Goal: Task Accomplishment & Management: Use online tool/utility

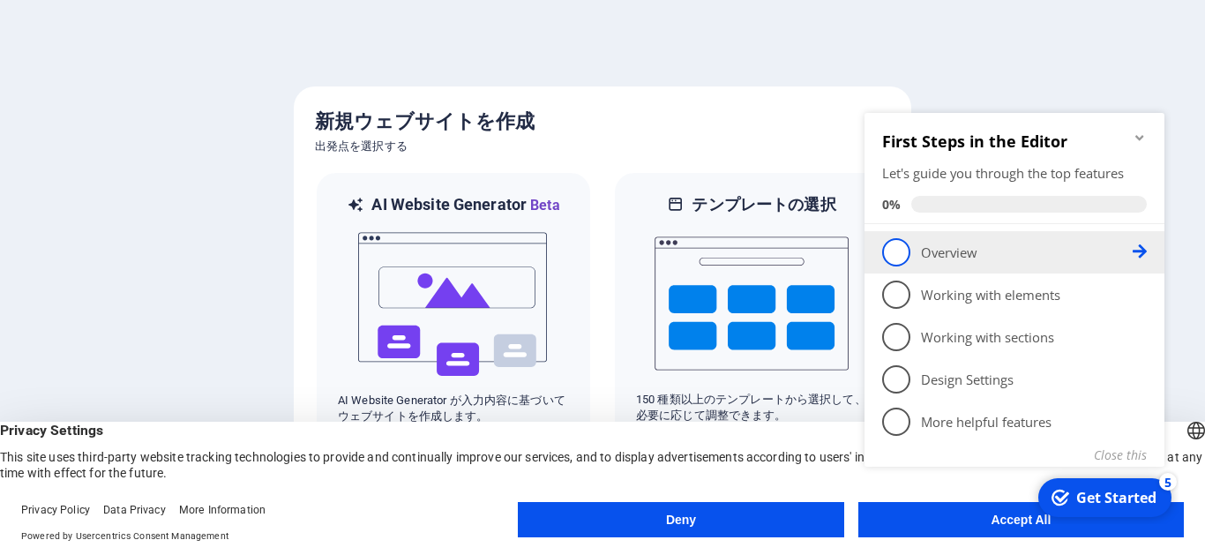
click at [896, 259] on span "1" at bounding box center [896, 252] width 28 height 28
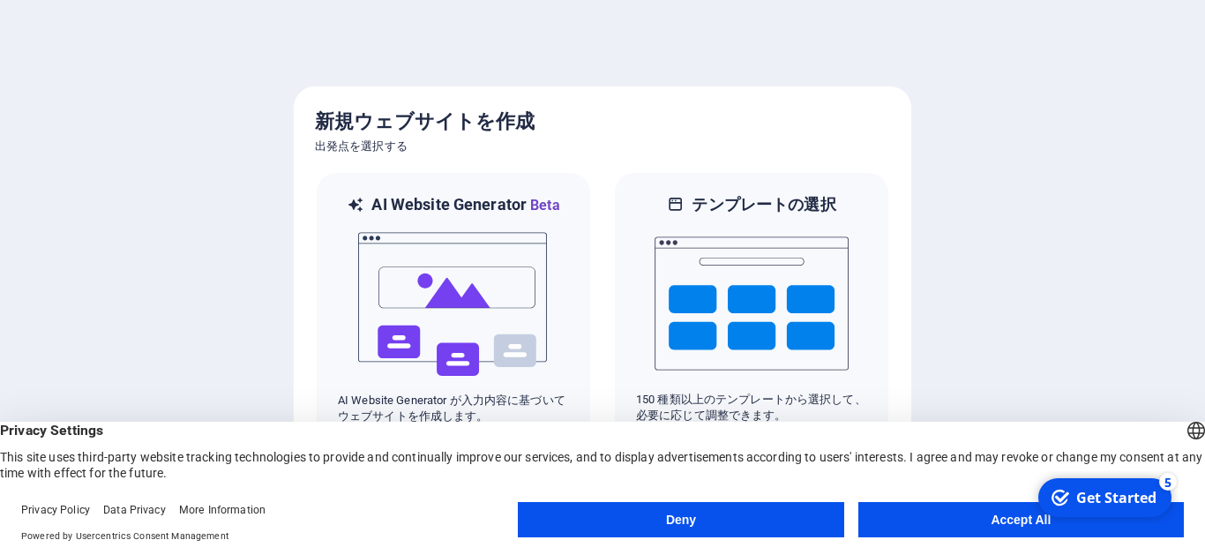
click at [898, 516] on button "Accept All" at bounding box center [1020, 519] width 325 height 35
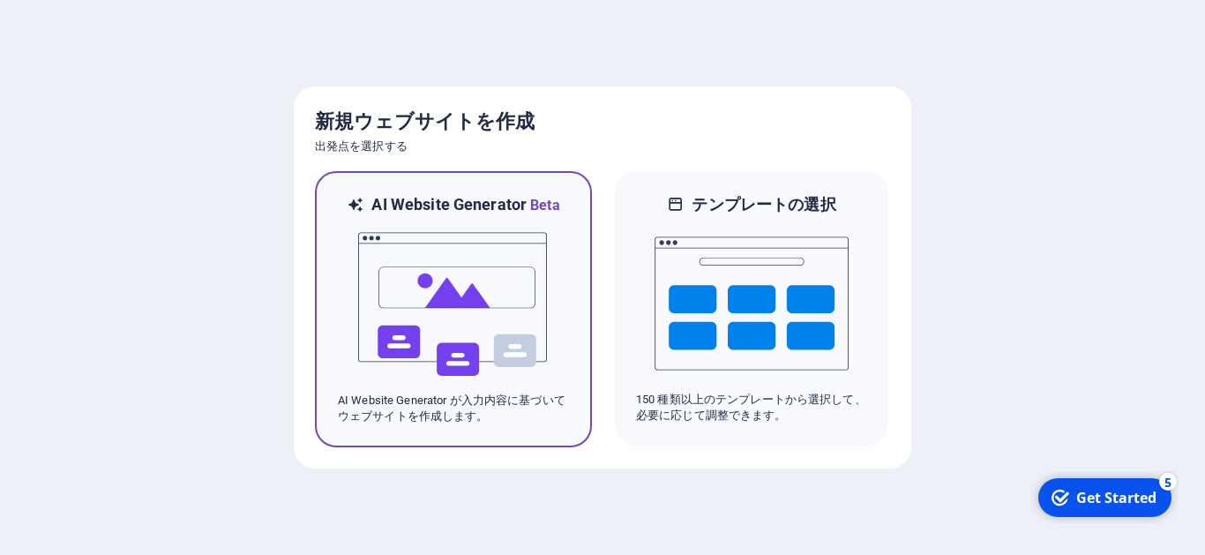
click at [500, 270] on img at bounding box center [453, 304] width 194 height 176
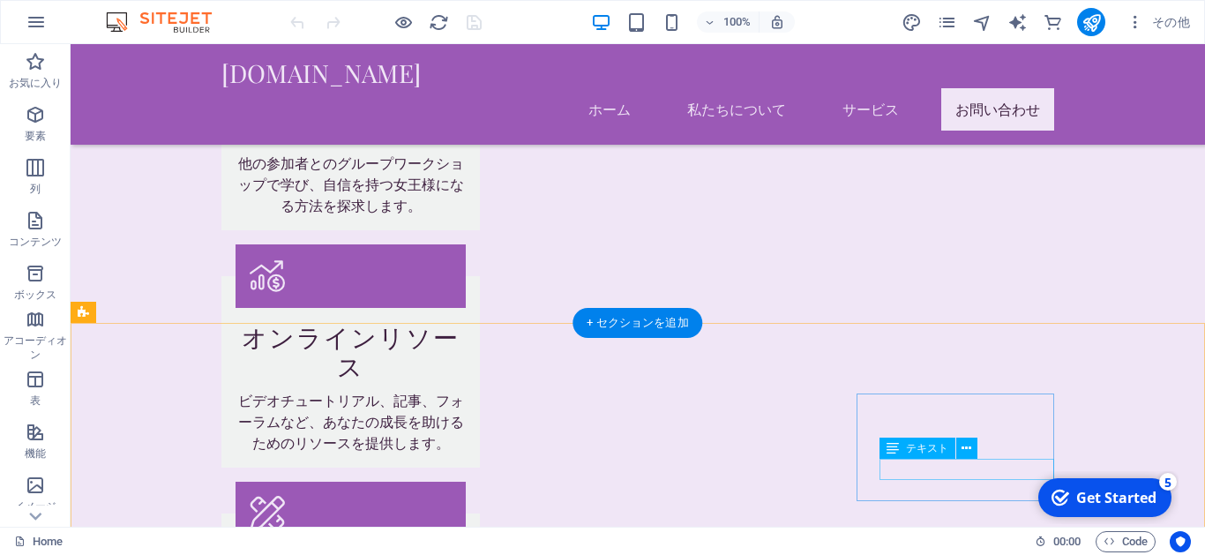
scroll to position [2014, 0]
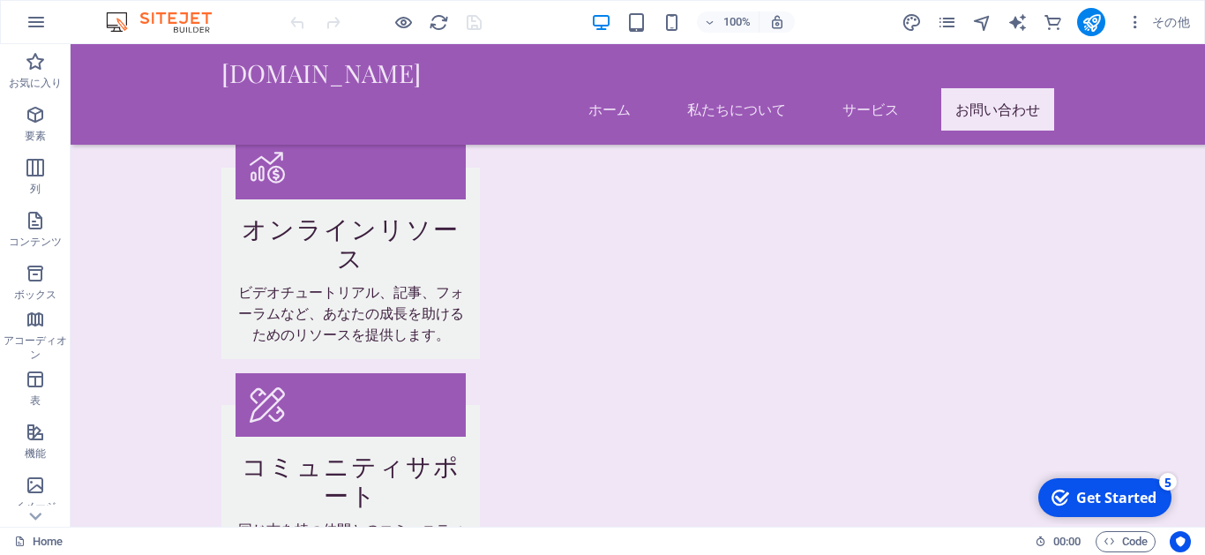
click at [1084, 495] on div "Get Started" at bounding box center [1116, 497] width 80 height 19
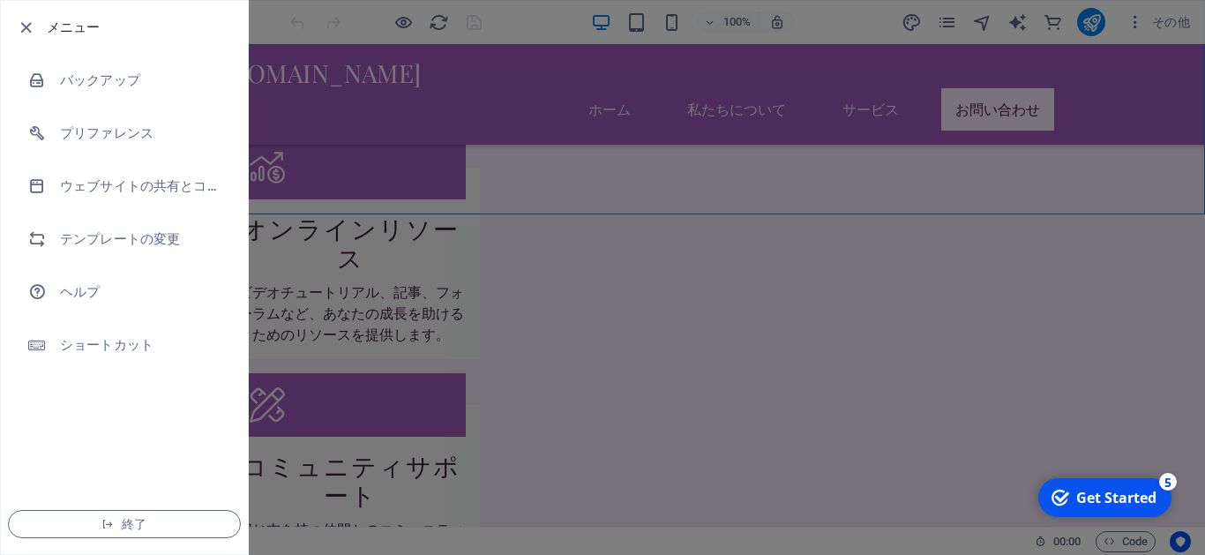
click at [367, 167] on div at bounding box center [602, 277] width 1205 height 555
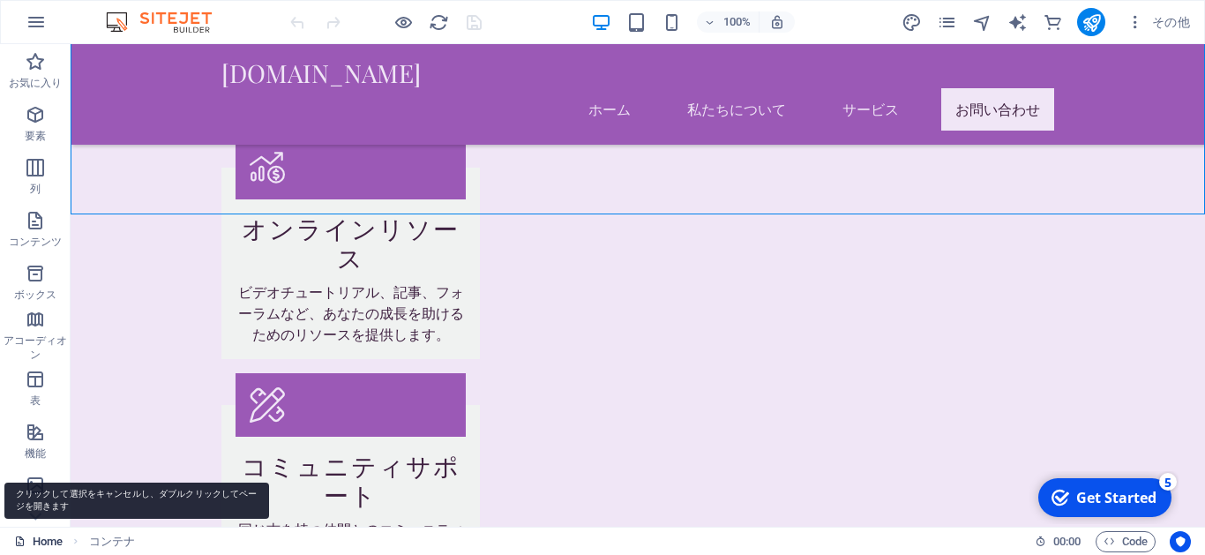
click at [45, 540] on link "Home" at bounding box center [38, 541] width 49 height 21
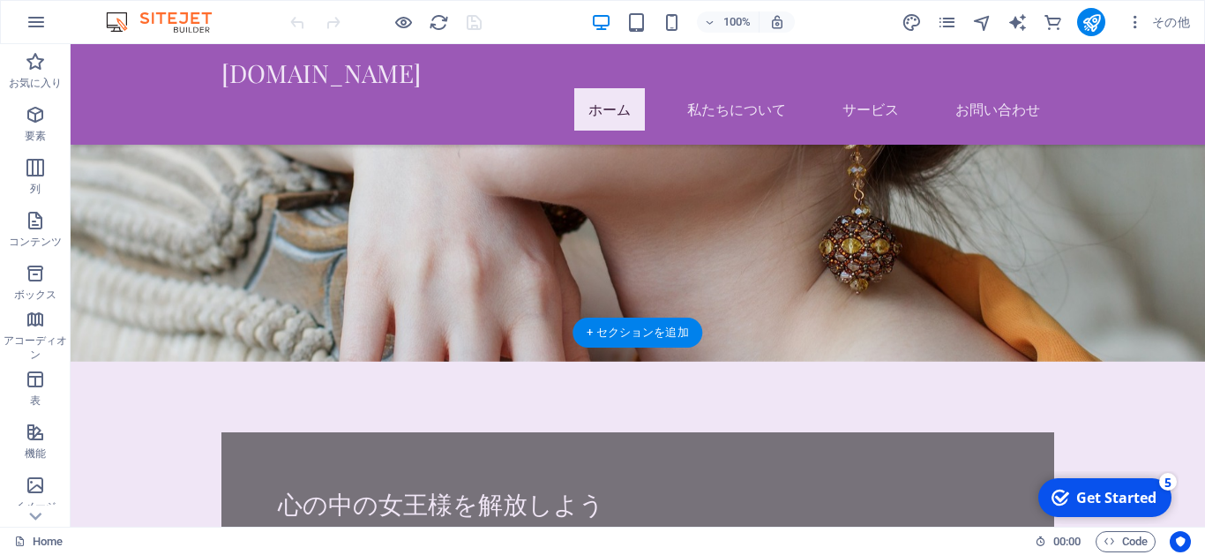
scroll to position [0, 0]
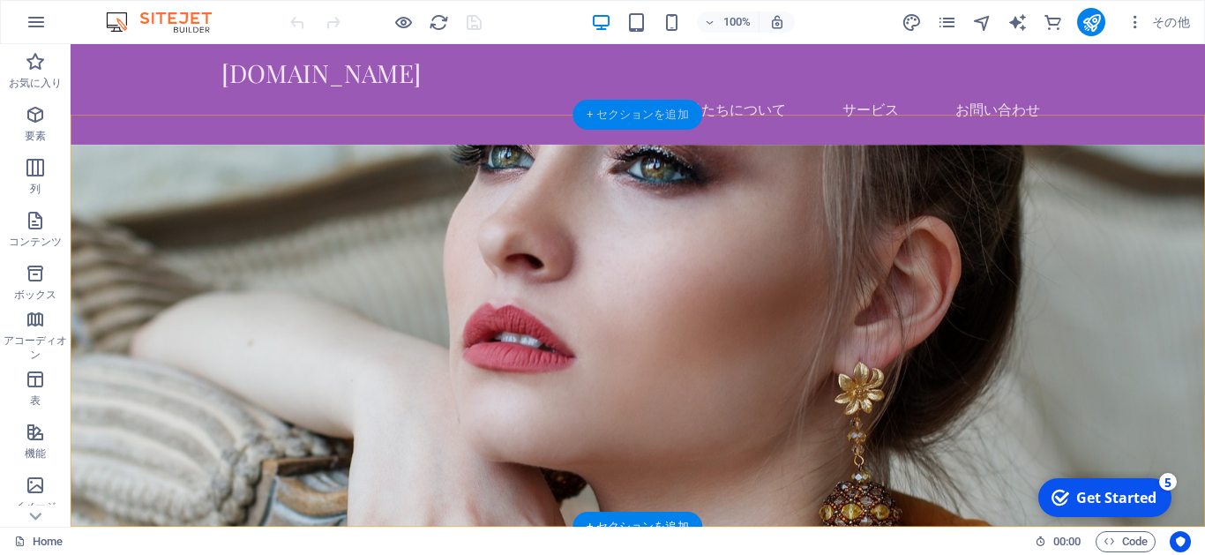
drag, startPoint x: 658, startPoint y: 114, endPoint x: 303, endPoint y: 89, distance: 355.4
click at [658, 114] on div "+ セクションを追加" at bounding box center [637, 115] width 130 height 30
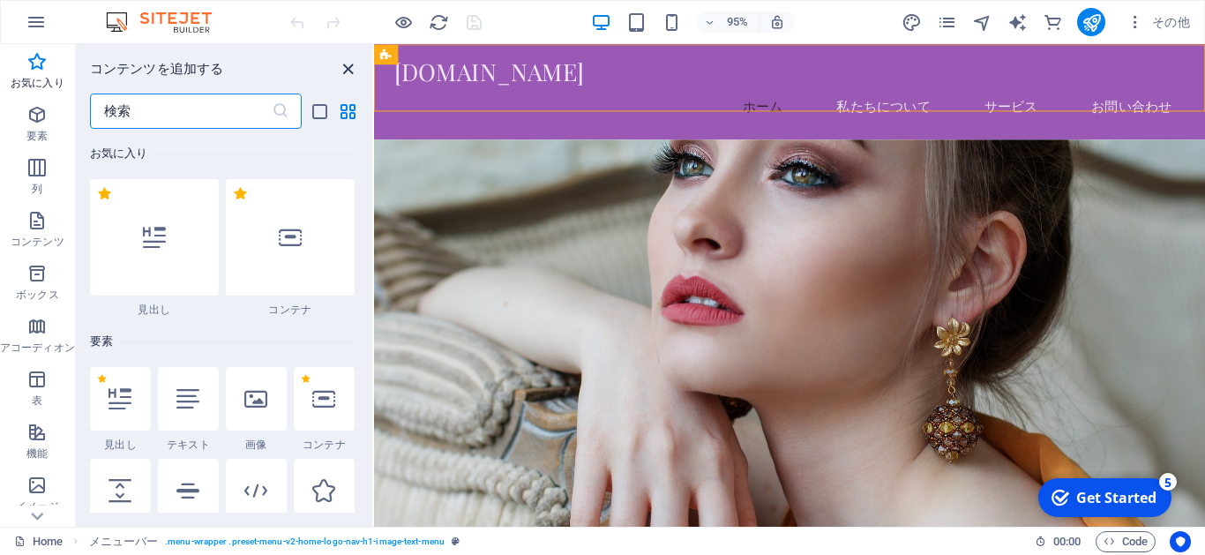
click at [345, 65] on icon "close panel" at bounding box center [348, 69] width 20 height 20
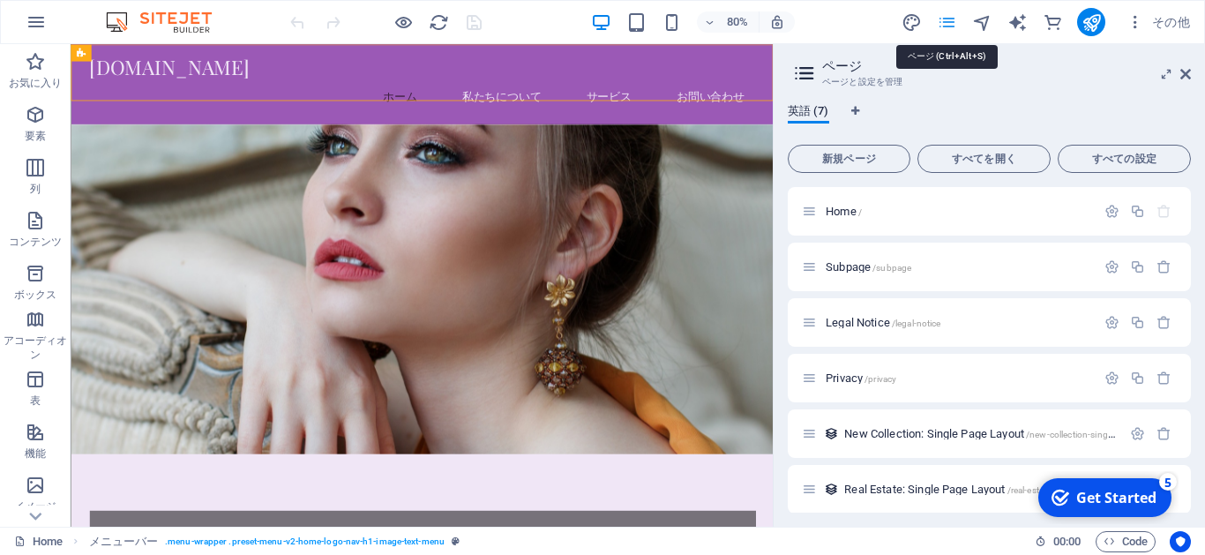
click at [1149, 12] on button "その他" at bounding box center [1158, 22] width 78 height 28
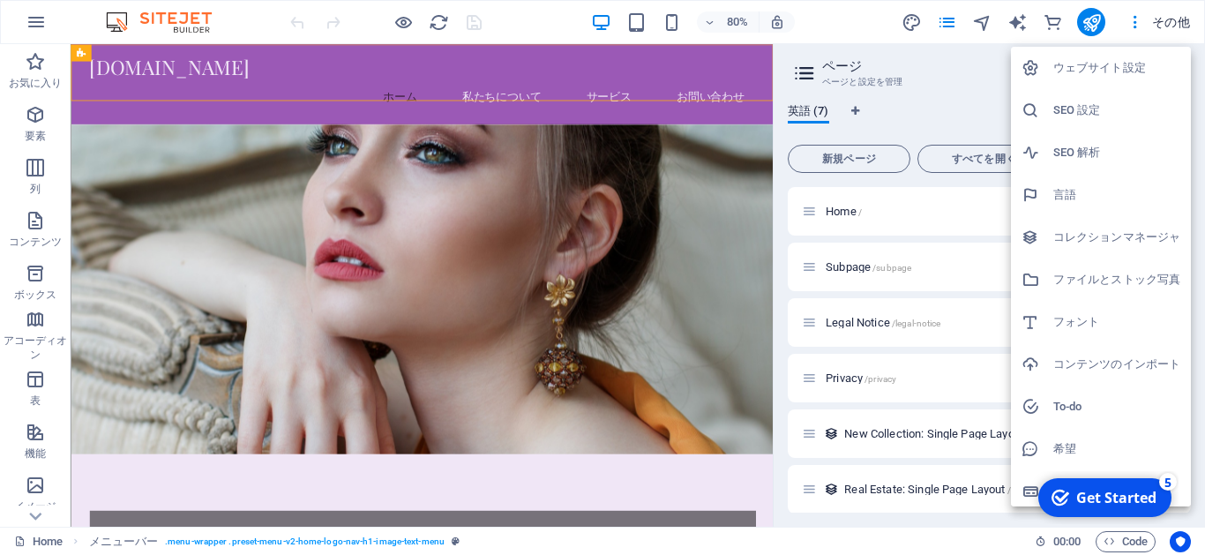
click at [1093, 118] on h6 "SEO 設定" at bounding box center [1116, 110] width 127 height 21
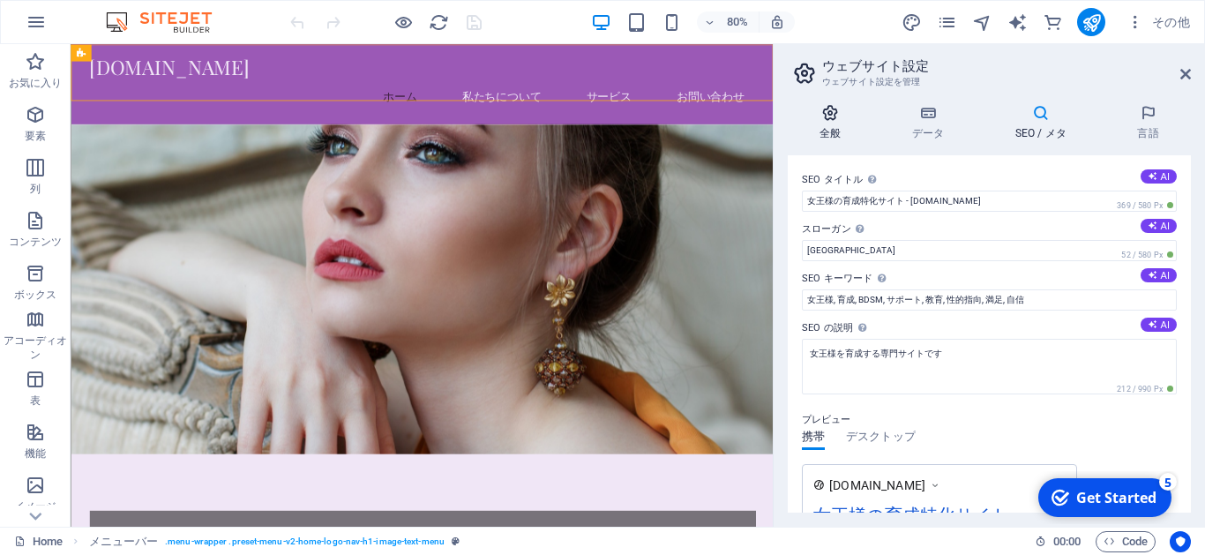
click at [833, 120] on icon at bounding box center [831, 113] width 86 height 18
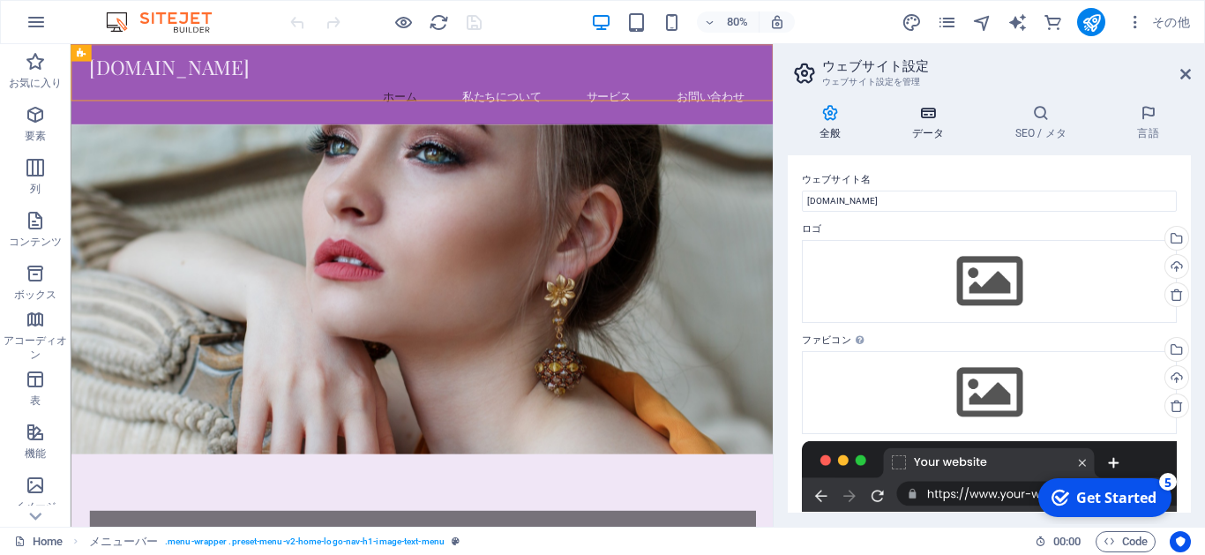
click at [923, 122] on icon at bounding box center [928, 113] width 96 height 18
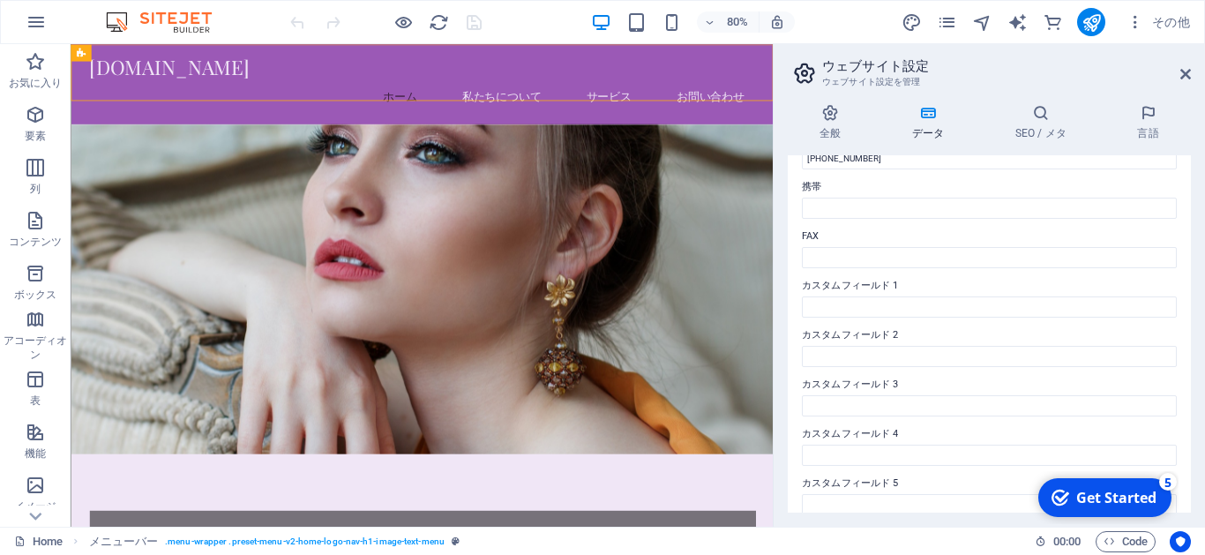
scroll to position [490, 0]
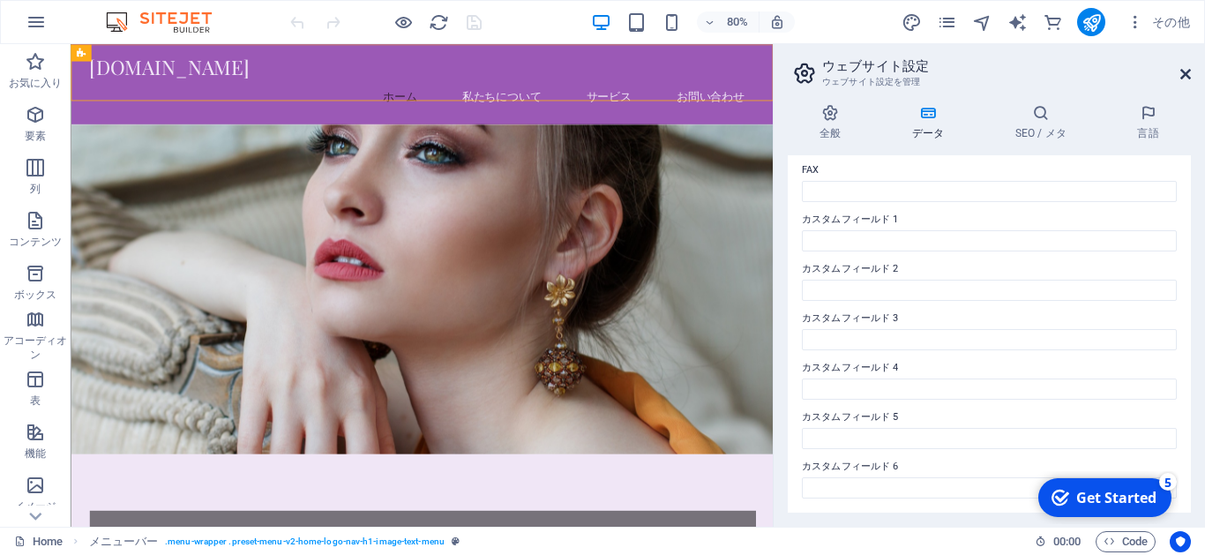
drag, startPoint x: 1188, startPoint y: 74, endPoint x: 1115, endPoint y: 35, distance: 82.9
click at [1188, 74] on icon at bounding box center [1185, 74] width 11 height 14
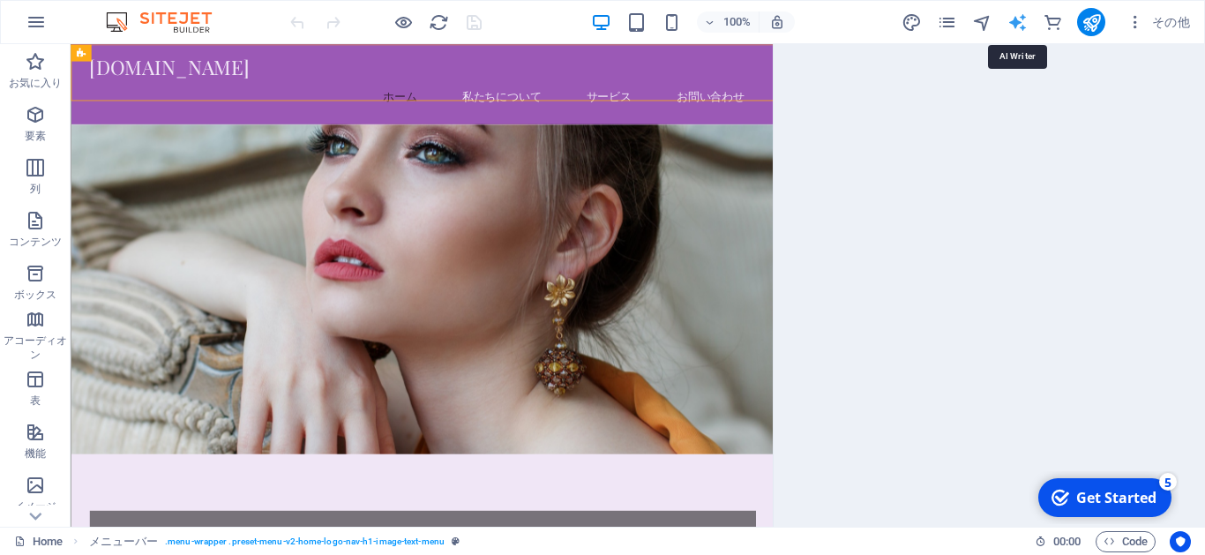
select select "English"
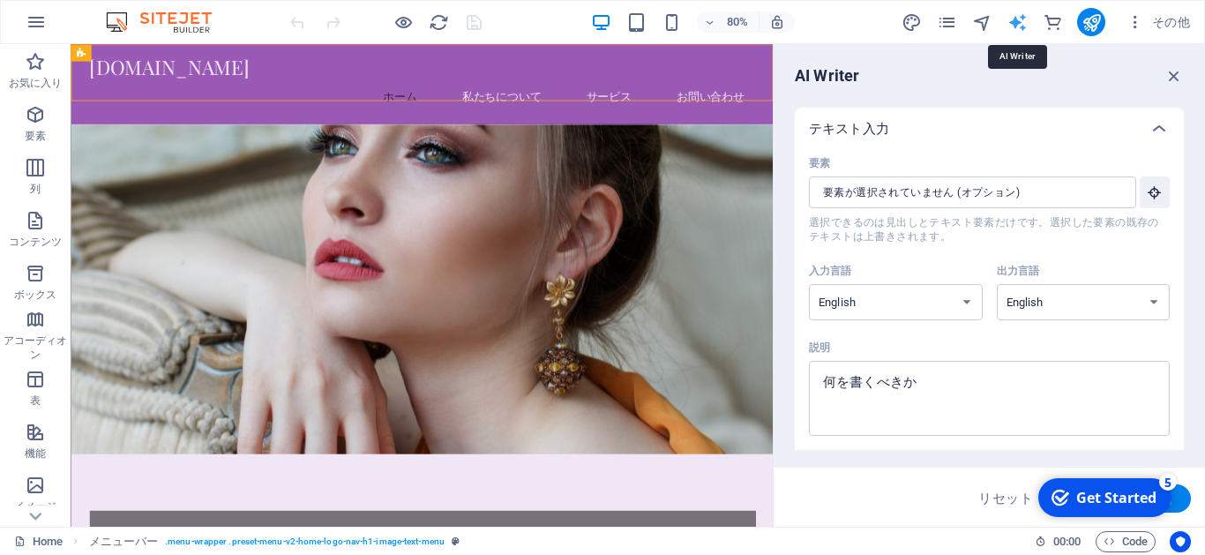
scroll to position [0, 0]
click at [1045, 194] on input "要素 ​ 選択できるのは見出しとテキスト要素だけです。選択した要素の既存のテキストは上書きされます。" at bounding box center [966, 192] width 315 height 32
drag, startPoint x: 1035, startPoint y: 191, endPoint x: 863, endPoint y: 191, distance: 172.0
click at [863, 191] on input "要素 ​ 選択できるのは見出しとテキスト要素だけです。選択した要素の既存のテキストは上書きされます。" at bounding box center [966, 192] width 315 height 32
click at [881, 192] on input "要素 ​ 選択できるのは見出しとテキスト要素だけです。選択した要素の既存のテキストは上書きされます。" at bounding box center [966, 192] width 315 height 32
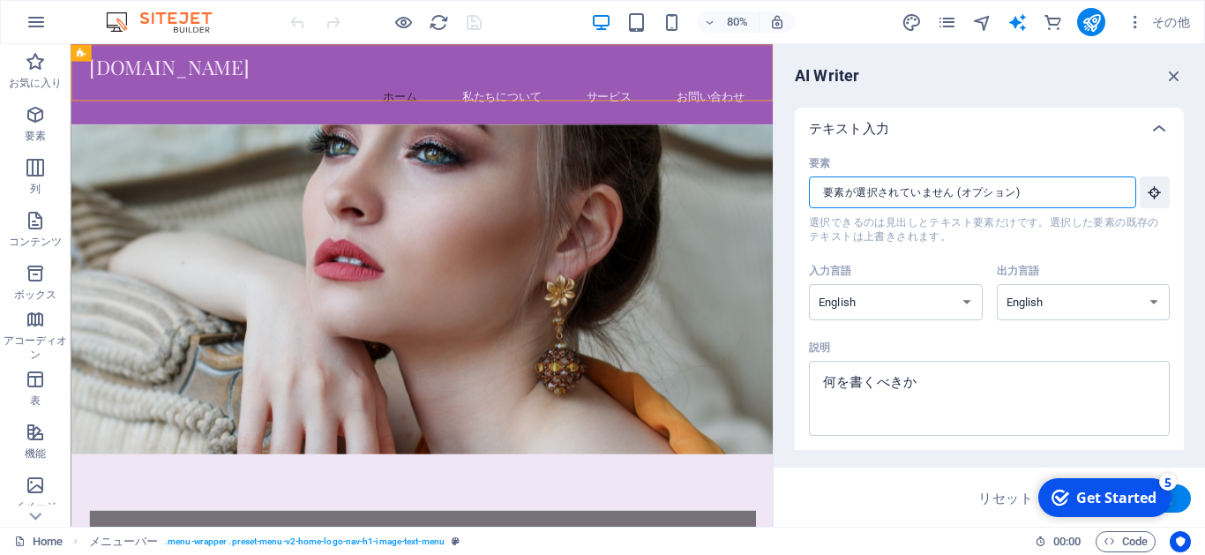
click at [891, 234] on span "選択できるのは見出しとテキスト要素だけです。選択した要素の既存のテキストは上書きされます。" at bounding box center [989, 229] width 361 height 28
click at [891, 208] on input "要素 ​ 選択できるのは見出しとテキスト要素だけです。選択した要素の既存のテキストは上書きされます。" at bounding box center [966, 192] width 315 height 32
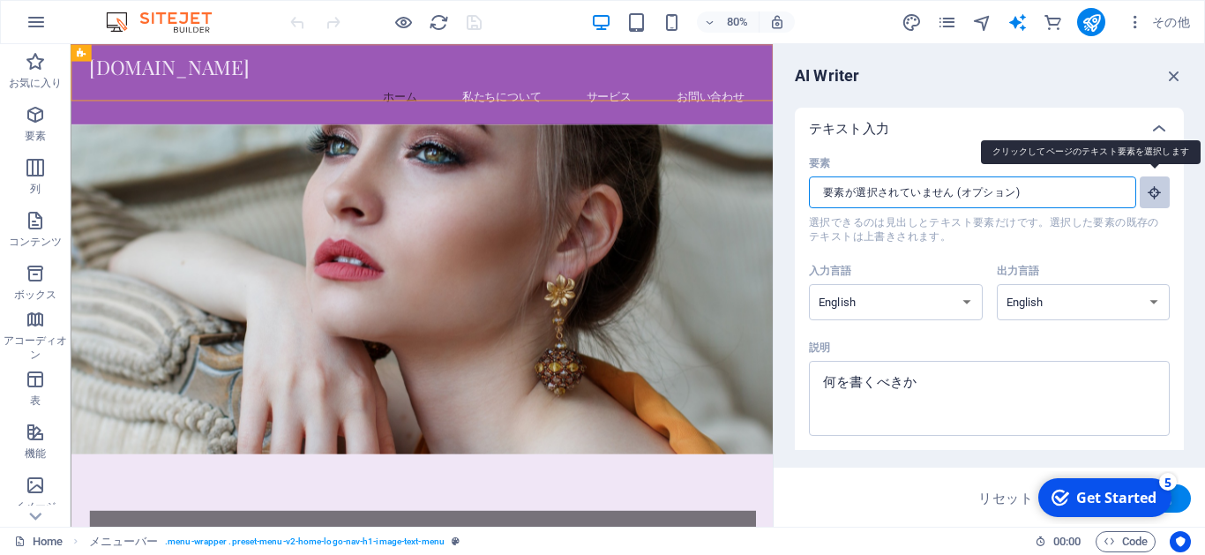
click at [1159, 197] on icon "button" at bounding box center [1155, 192] width 16 height 16
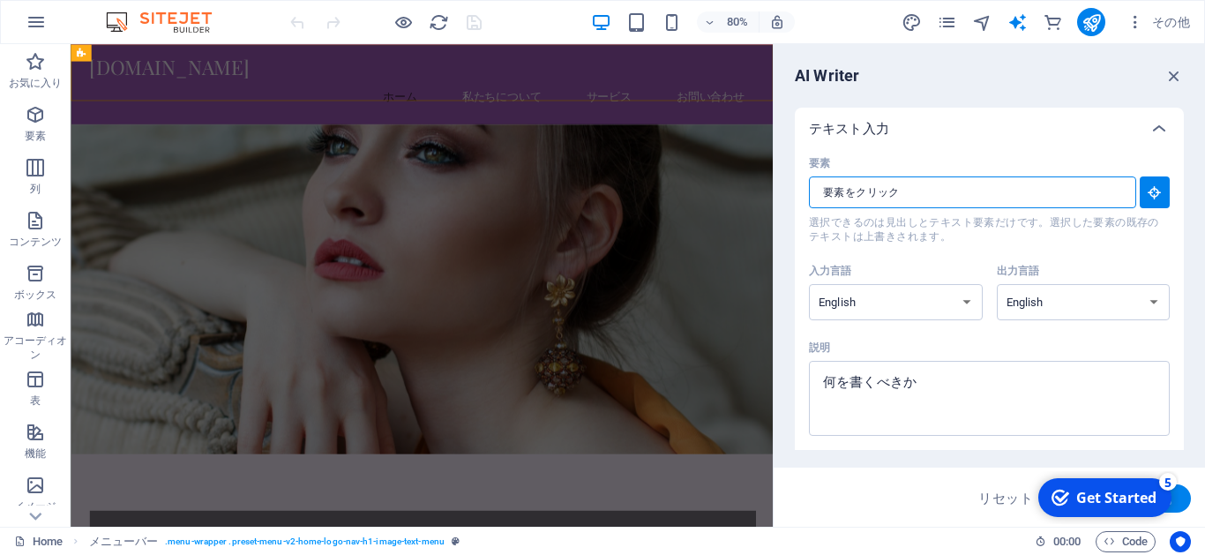
click at [1092, 193] on input "要素 ​ 選択できるのは見出しとテキスト要素だけです。選択した要素の既存のテキストは上書きされます。" at bounding box center [966, 192] width 315 height 32
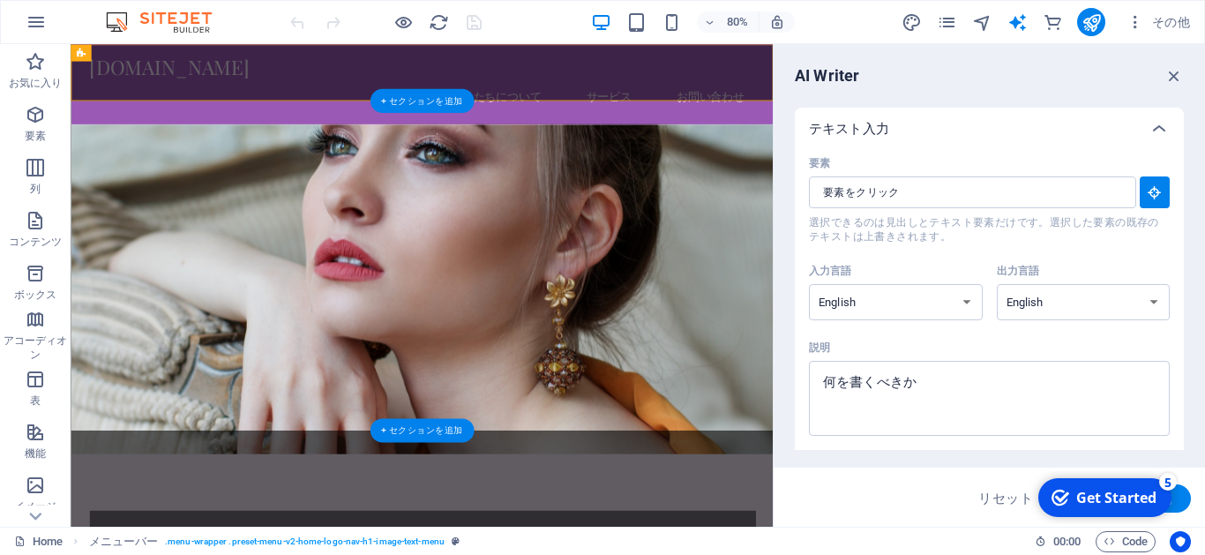
click at [849, 187] on figure at bounding box center [510, 351] width 878 height 412
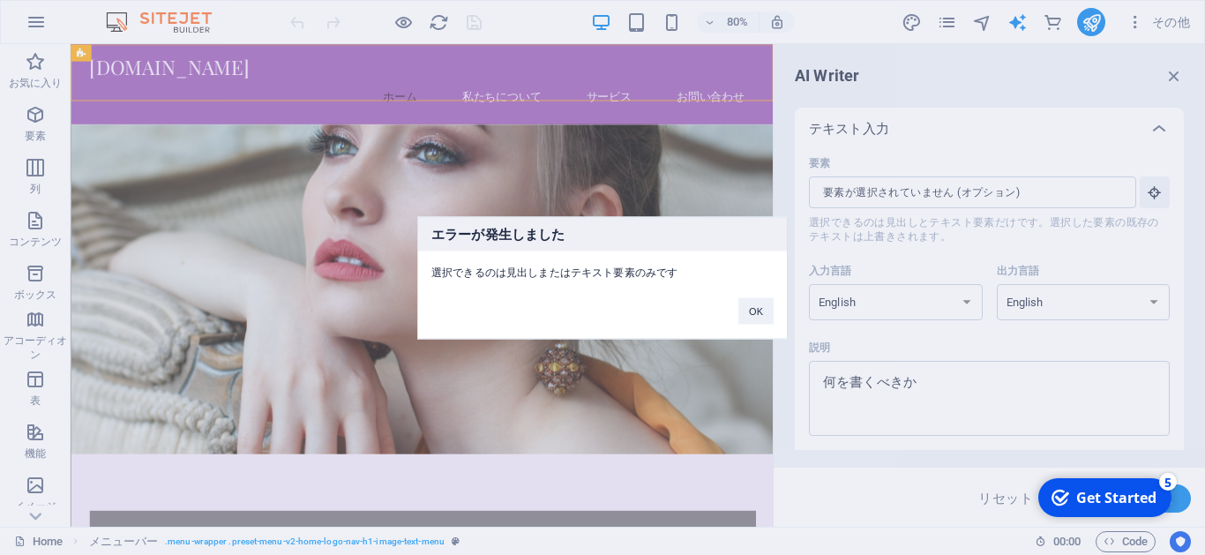
drag, startPoint x: 920, startPoint y: 116, endPoint x: 918, endPoint y: 124, distance: 9.0
click at [918, 116] on div "エラーが発生しました 選択できるのは見出しまたはテキスト要素のみです OK" at bounding box center [602, 277] width 1205 height 555
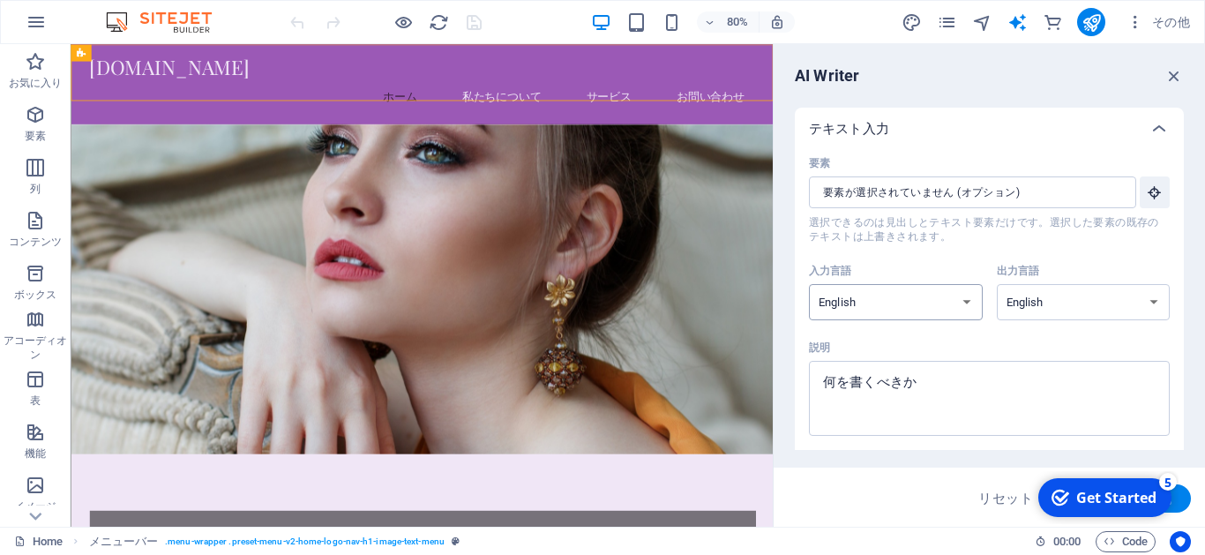
click at [809, 284] on select "Albanian Arabic Armenian Awadhi Azerbaijani Bashkir Basque Belarusian Bengali B…" at bounding box center [896, 302] width 174 height 36
click at [970, 304] on select "Albanian Arabic Armenian Awadhi Azerbaijani Bashkir Basque Belarusian Bengali B…" at bounding box center [896, 302] width 174 height 36
click at [1175, 75] on icon "button" at bounding box center [1173, 75] width 19 height 19
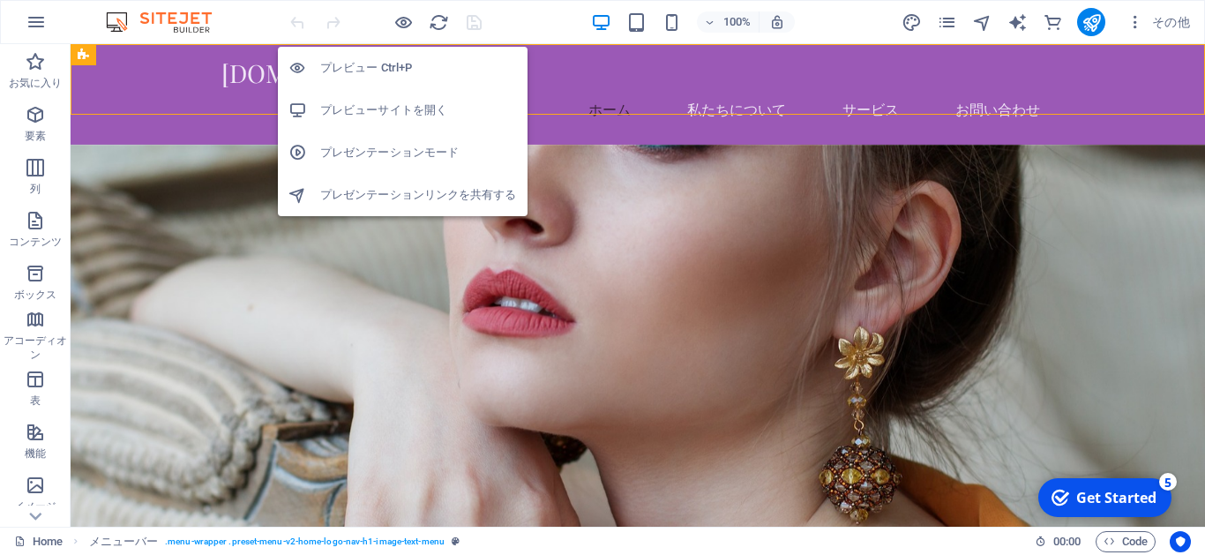
click at [397, 109] on h6 "プレビューサイトを開く" at bounding box center [418, 110] width 197 height 21
